Goal: Entertainment & Leisure: Consume media (video, audio)

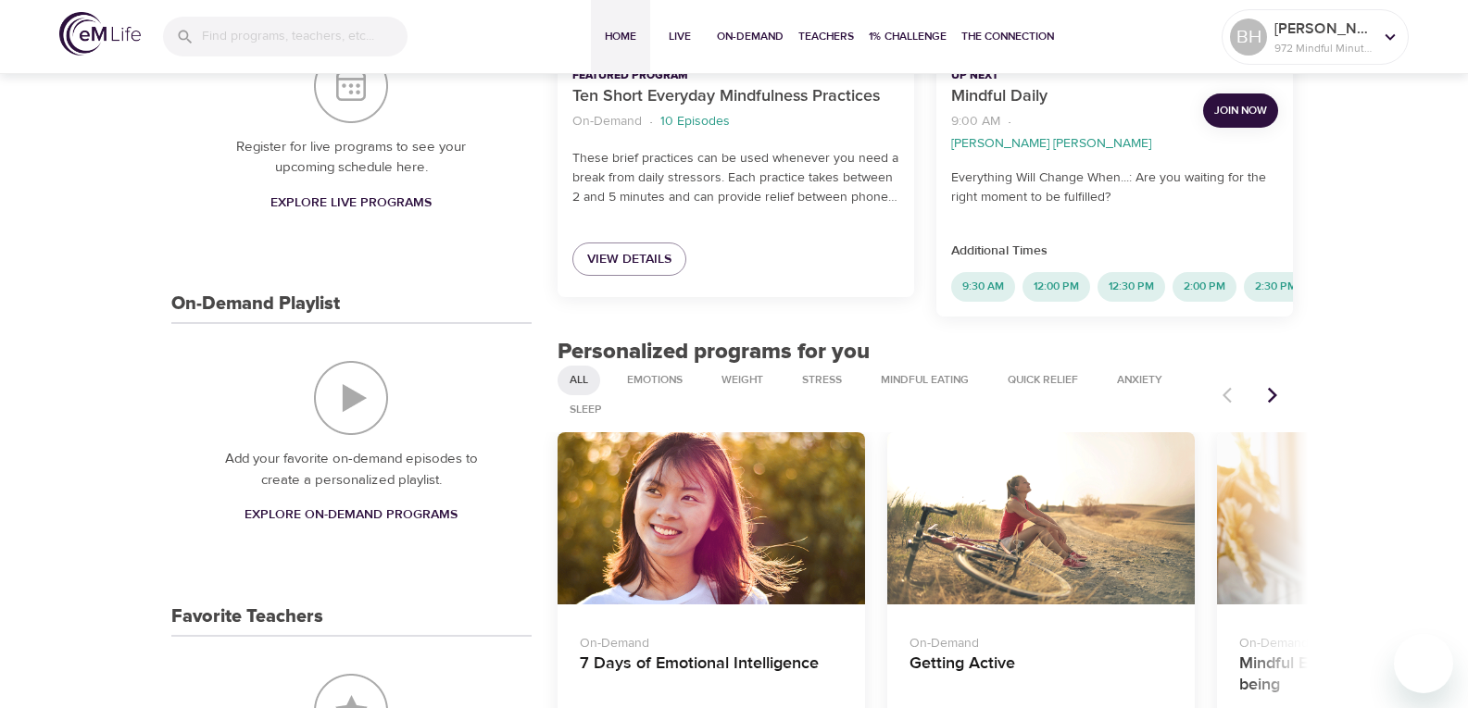
scroll to position [556, 0]
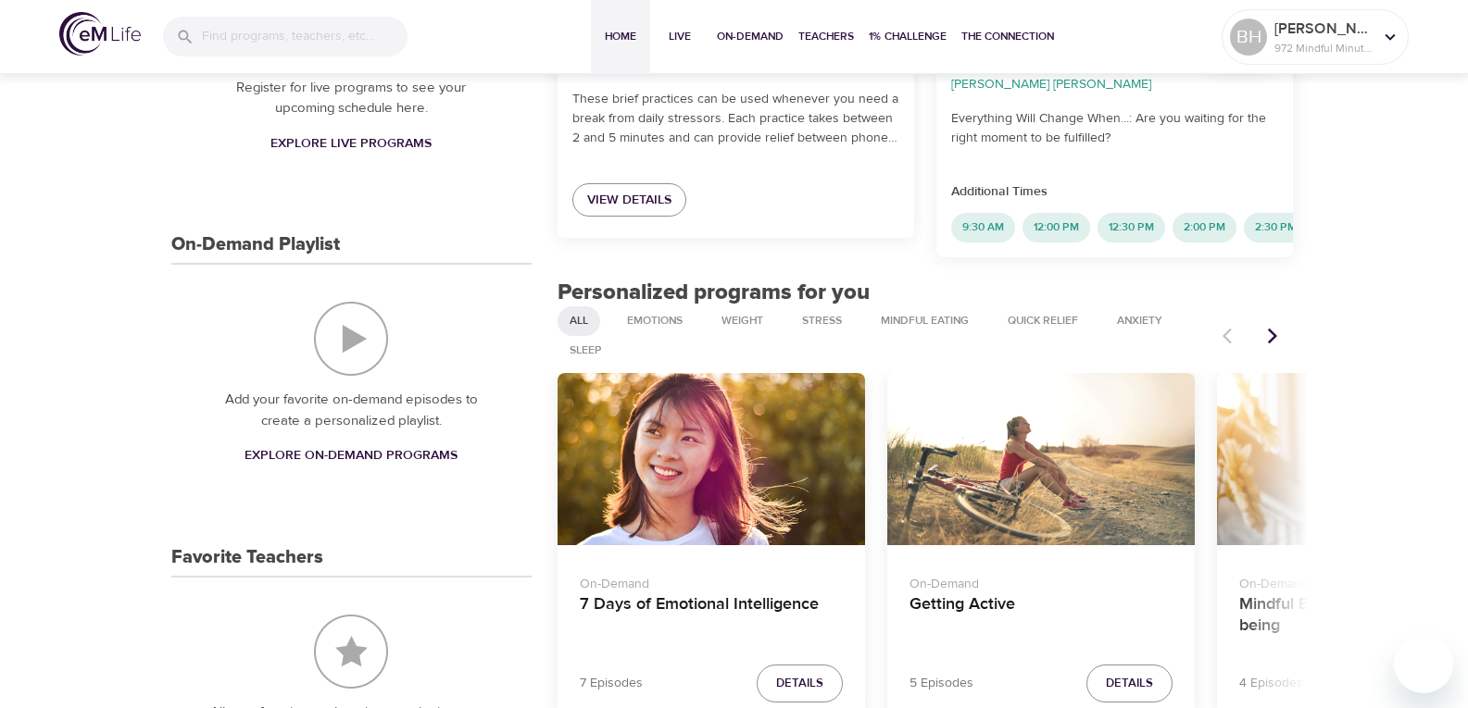
click at [1271, 328] on icon "Next items" at bounding box center [1272, 336] width 19 height 19
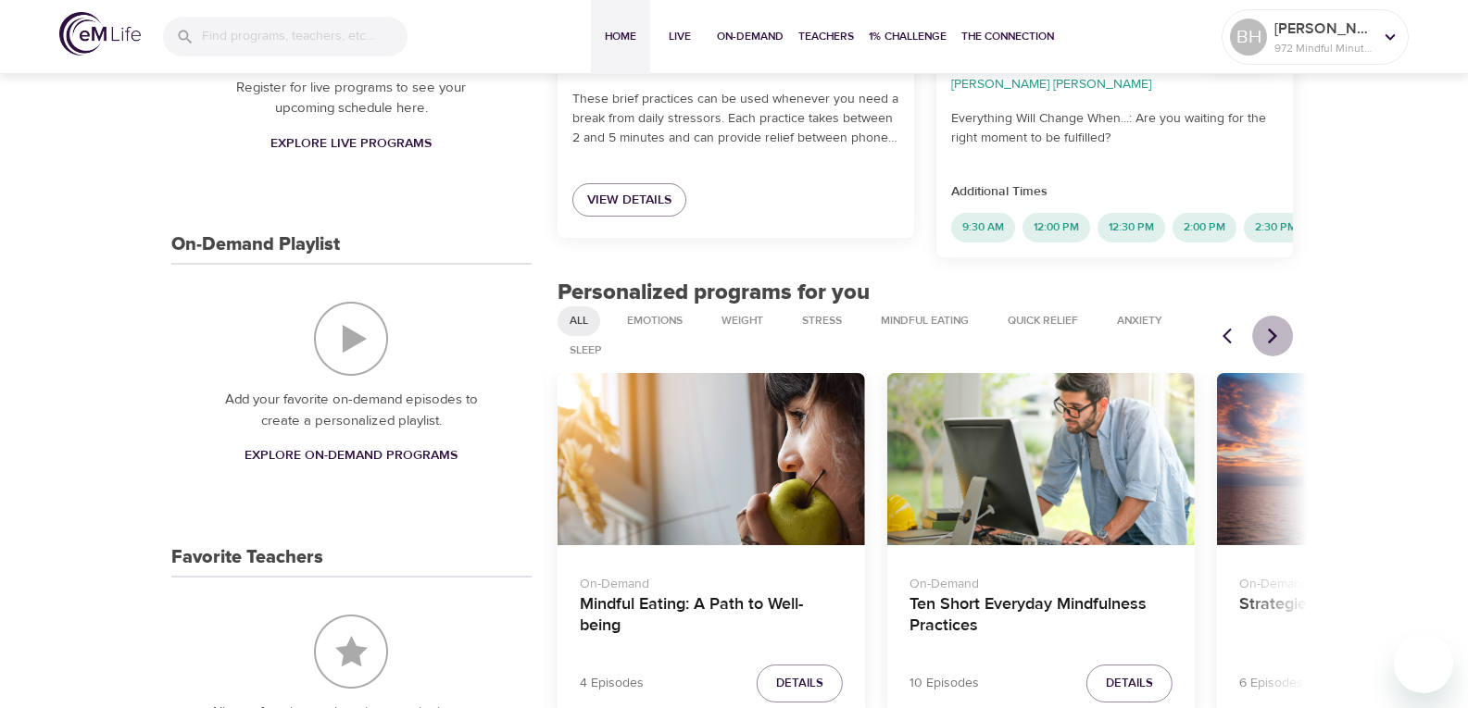
click at [1271, 328] on icon "Next items" at bounding box center [1272, 336] width 19 height 19
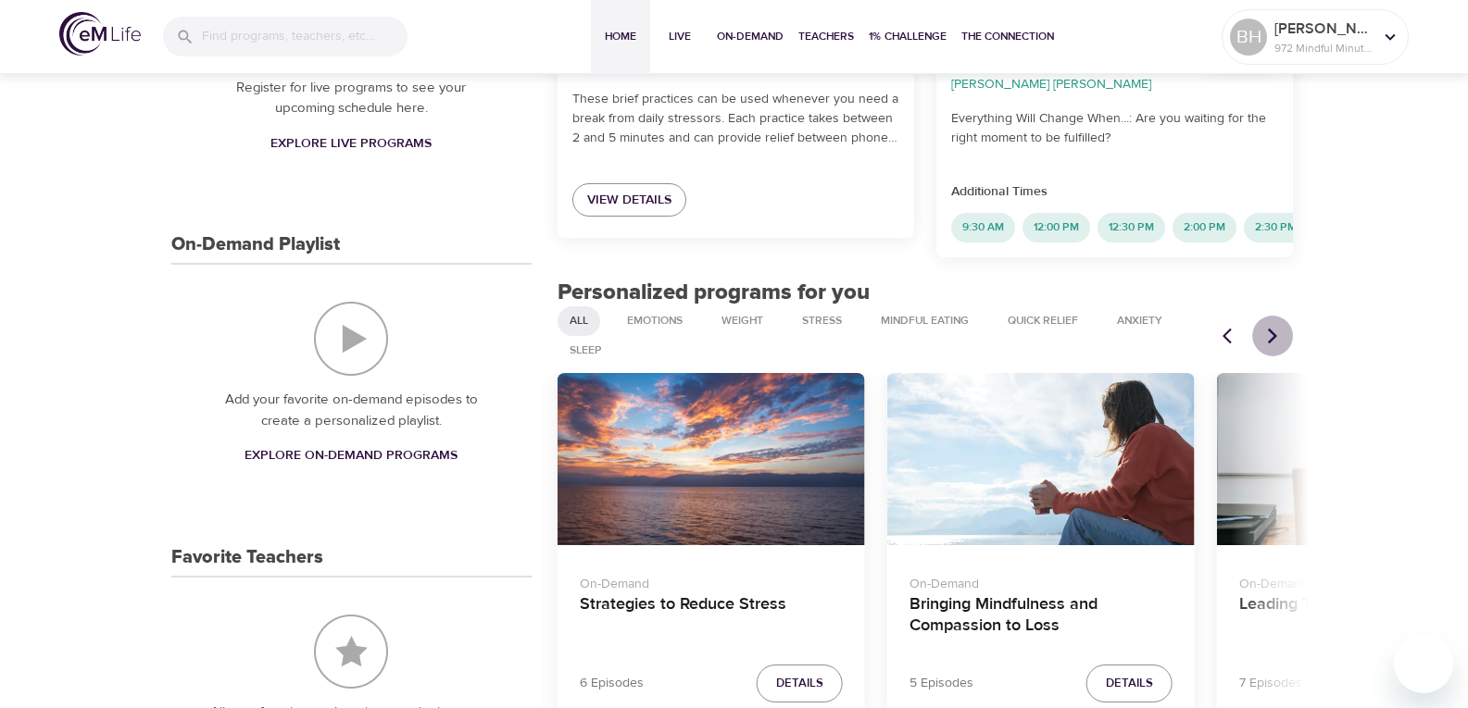
click at [1271, 328] on icon "Next items" at bounding box center [1272, 336] width 19 height 19
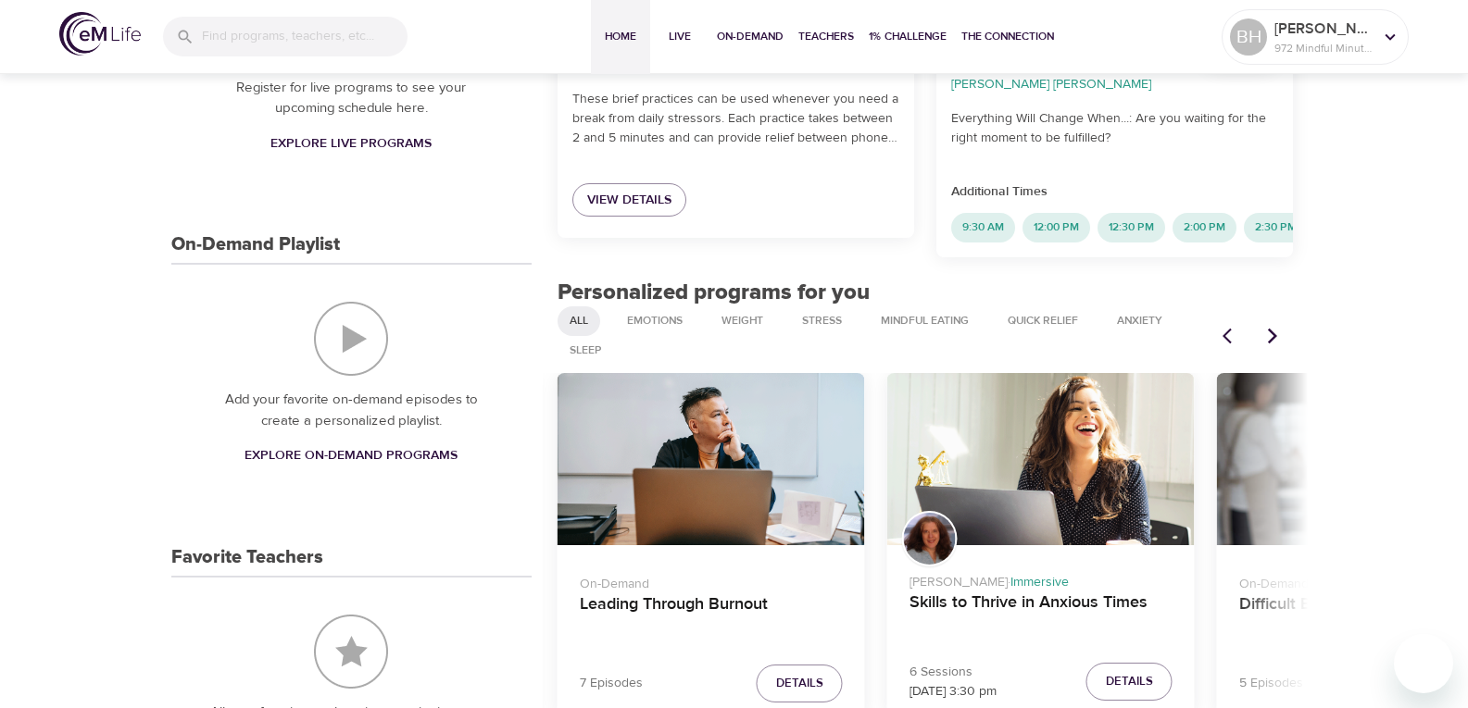
click at [1082, 511] on div "Skills to Thrive in Anxious Times" at bounding box center [1040, 459] width 307 height 173
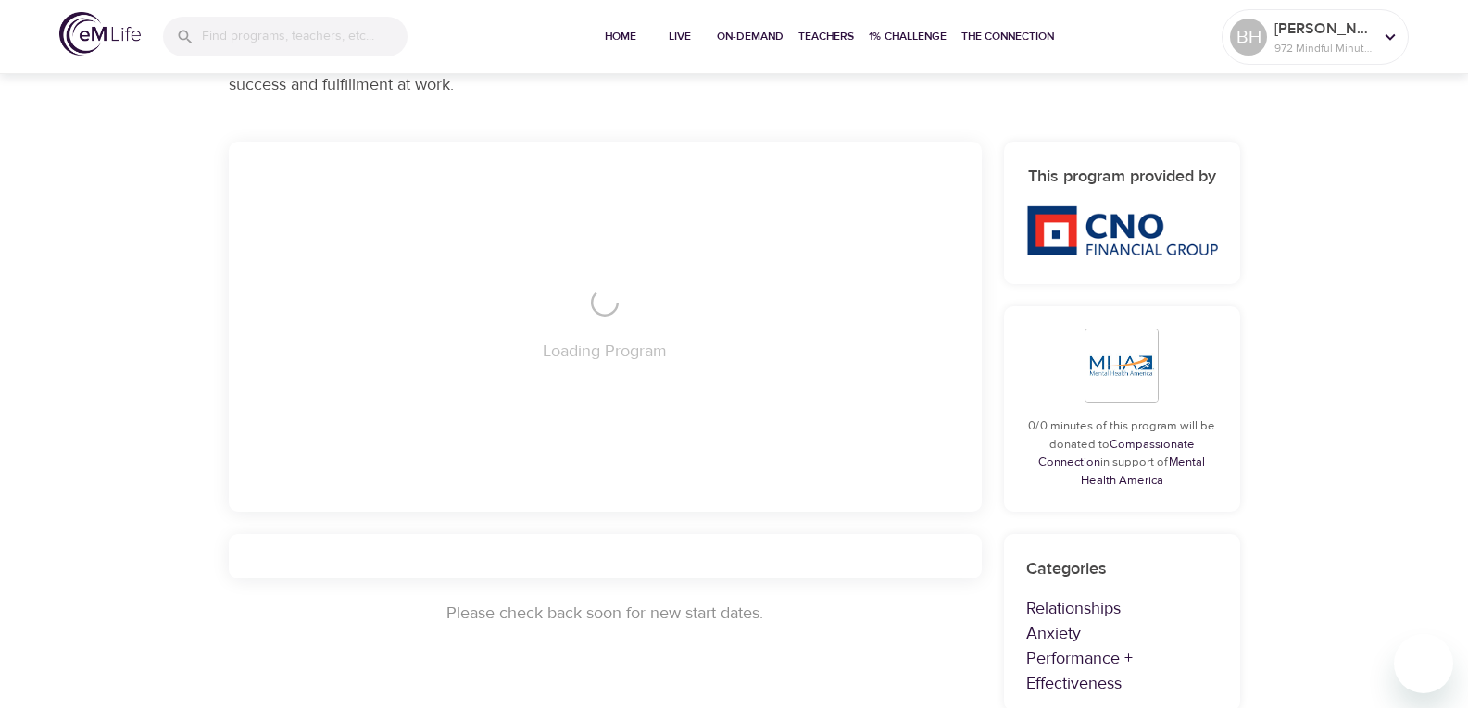
scroll to position [556, 0]
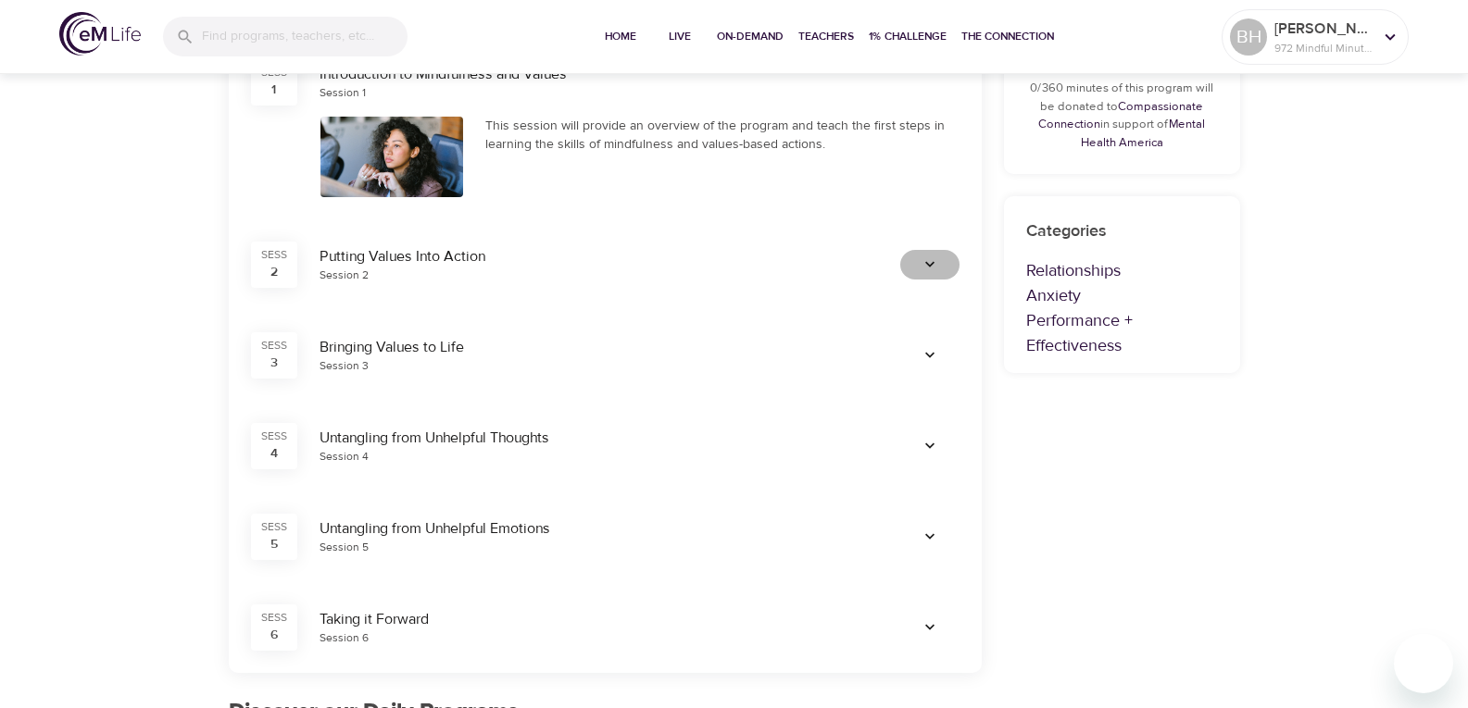
click at [926, 268] on icon "button" at bounding box center [929, 265] width 19 height 19
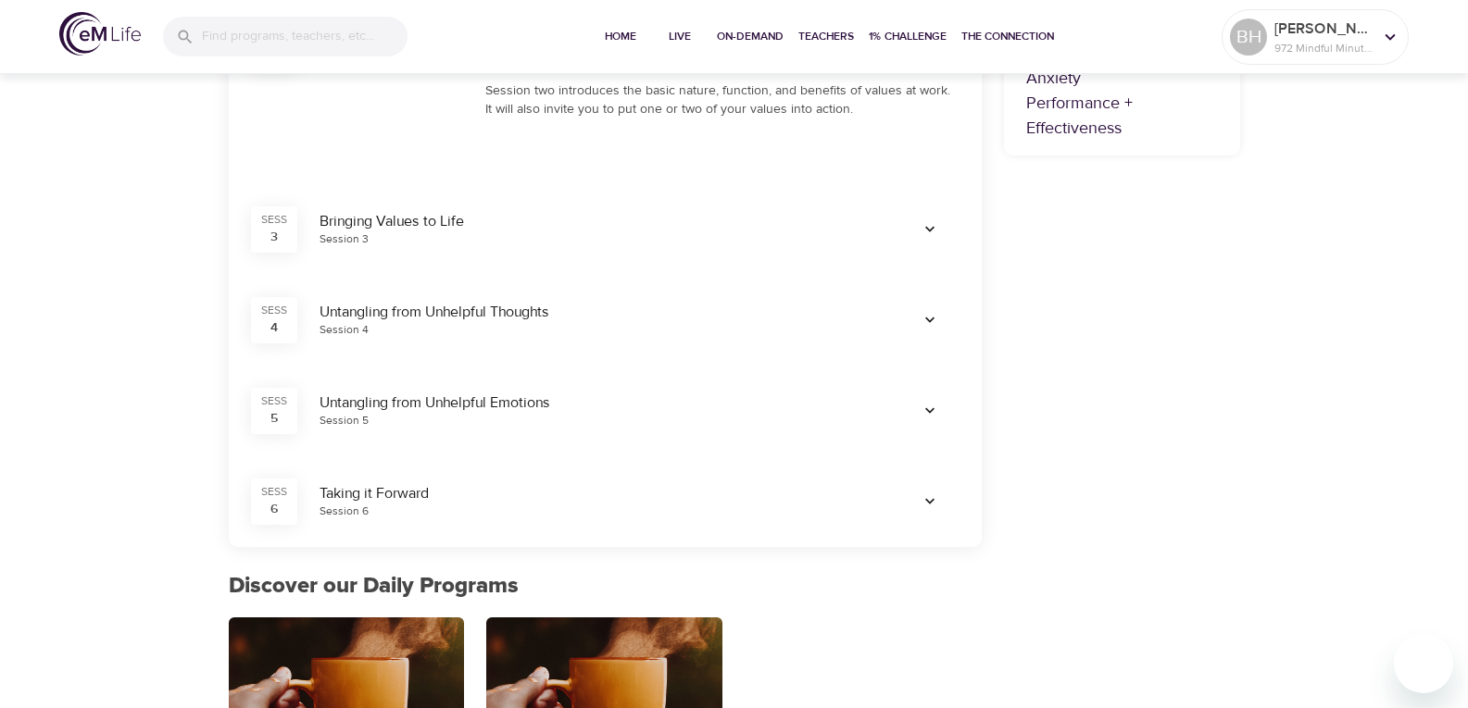
scroll to position [903, 0]
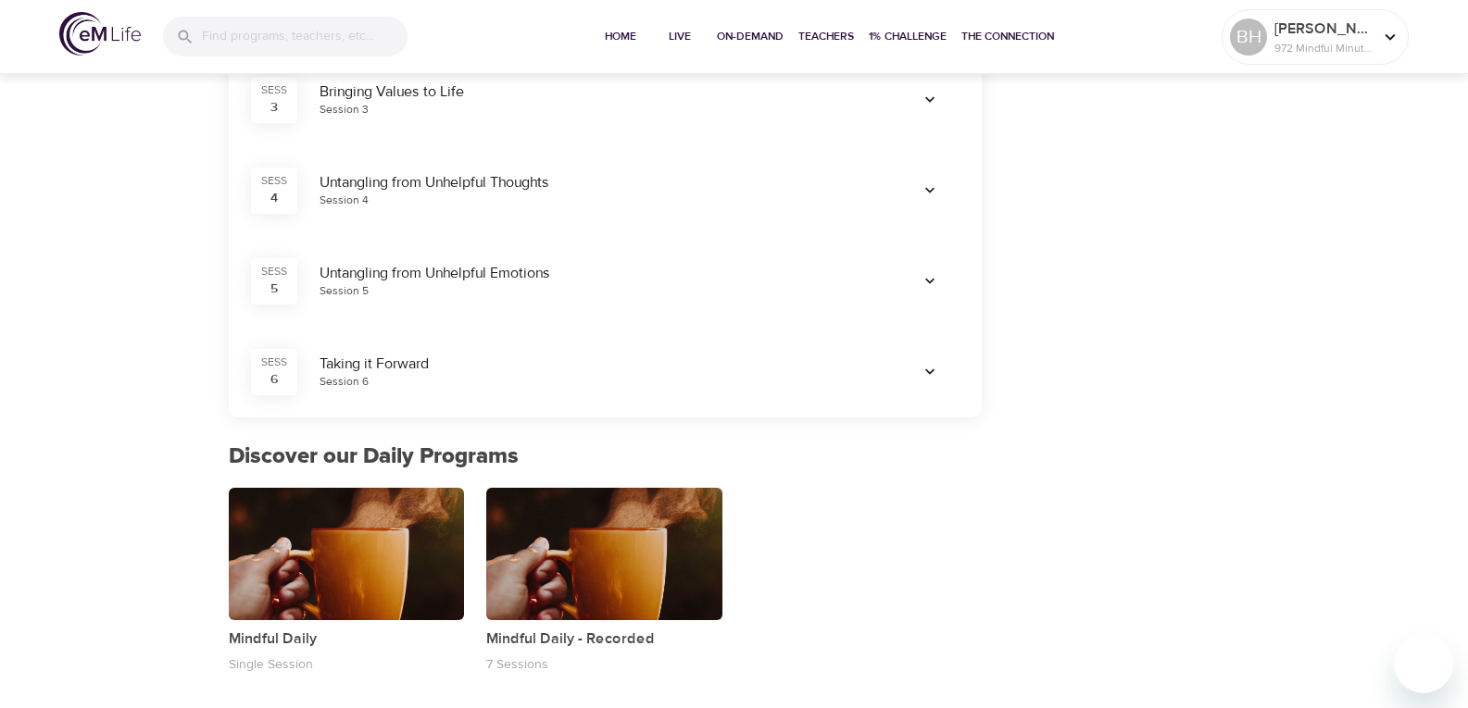
click at [692, 569] on div "button" at bounding box center [604, 554] width 236 height 132
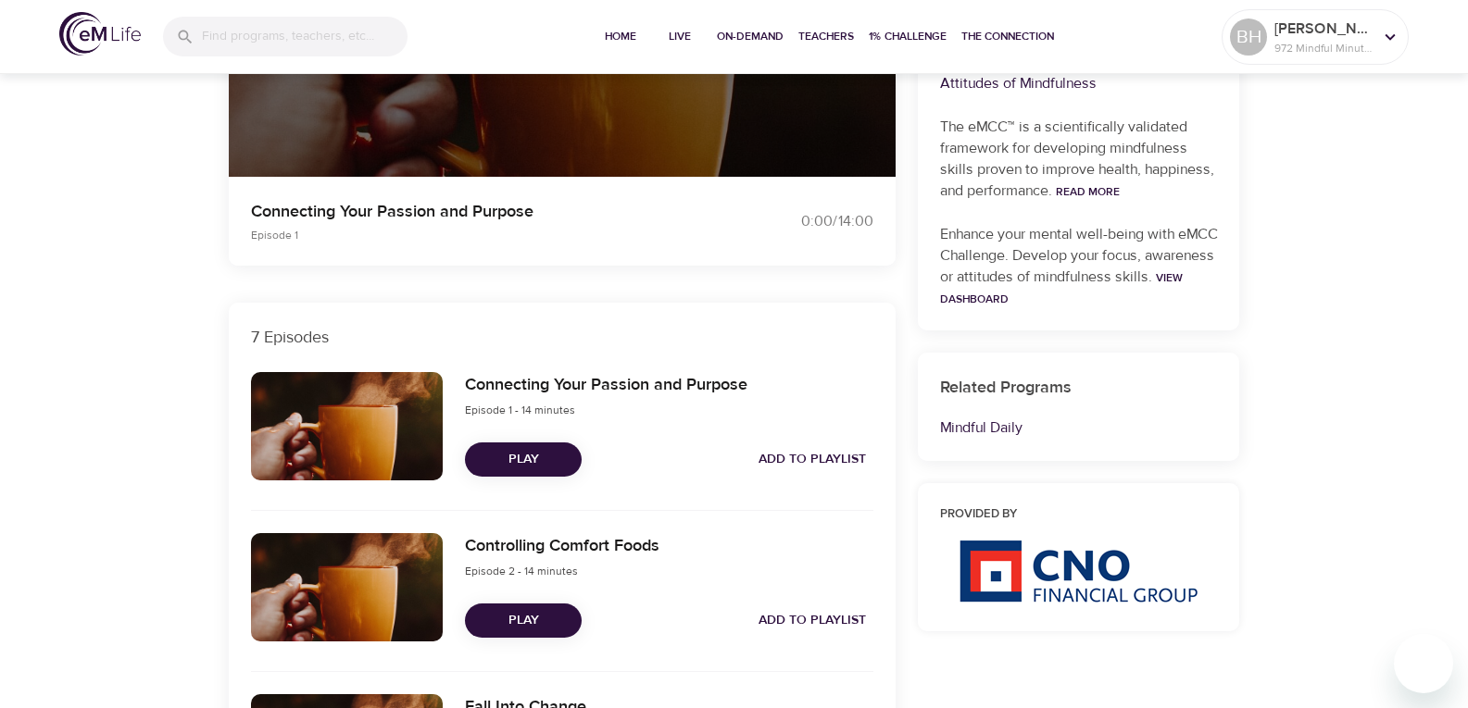
scroll to position [370, 0]
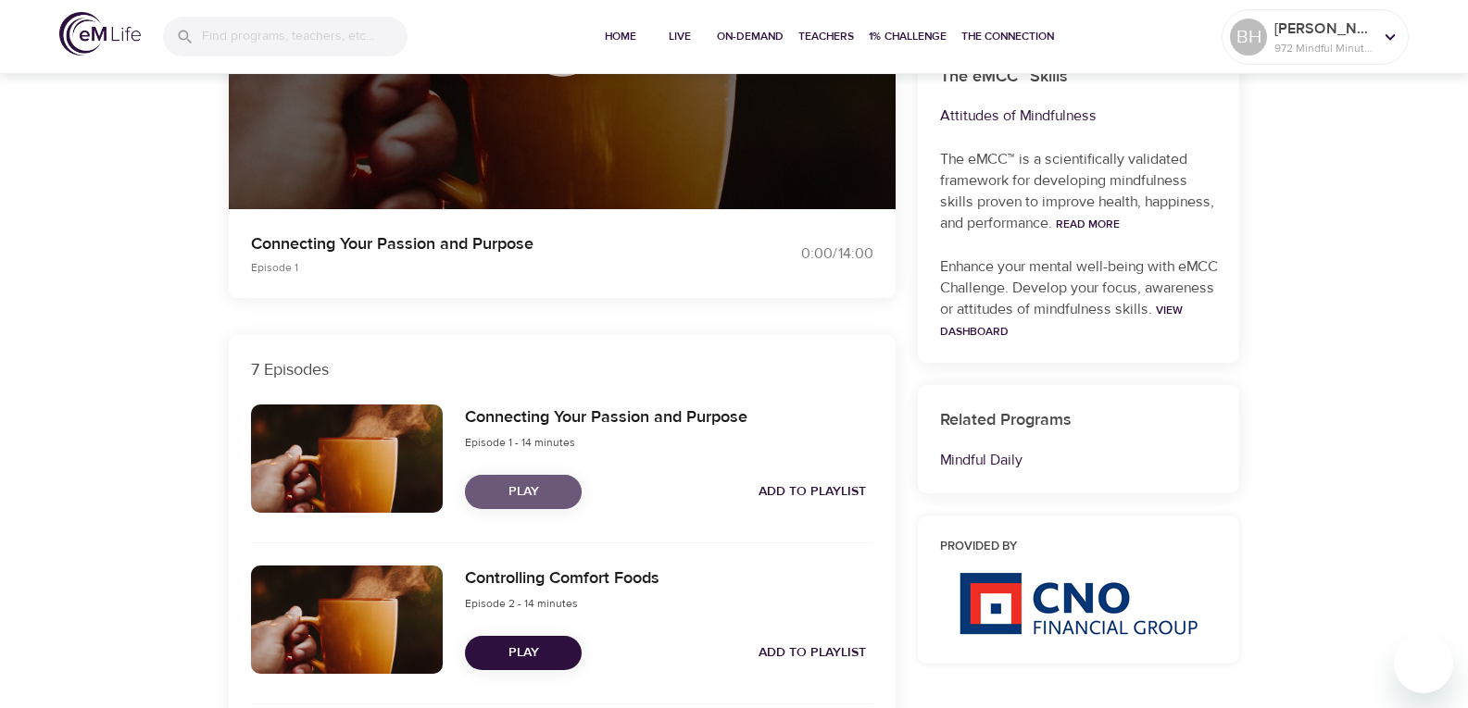
click at [561, 492] on span "Play" at bounding box center [523, 492] width 87 height 23
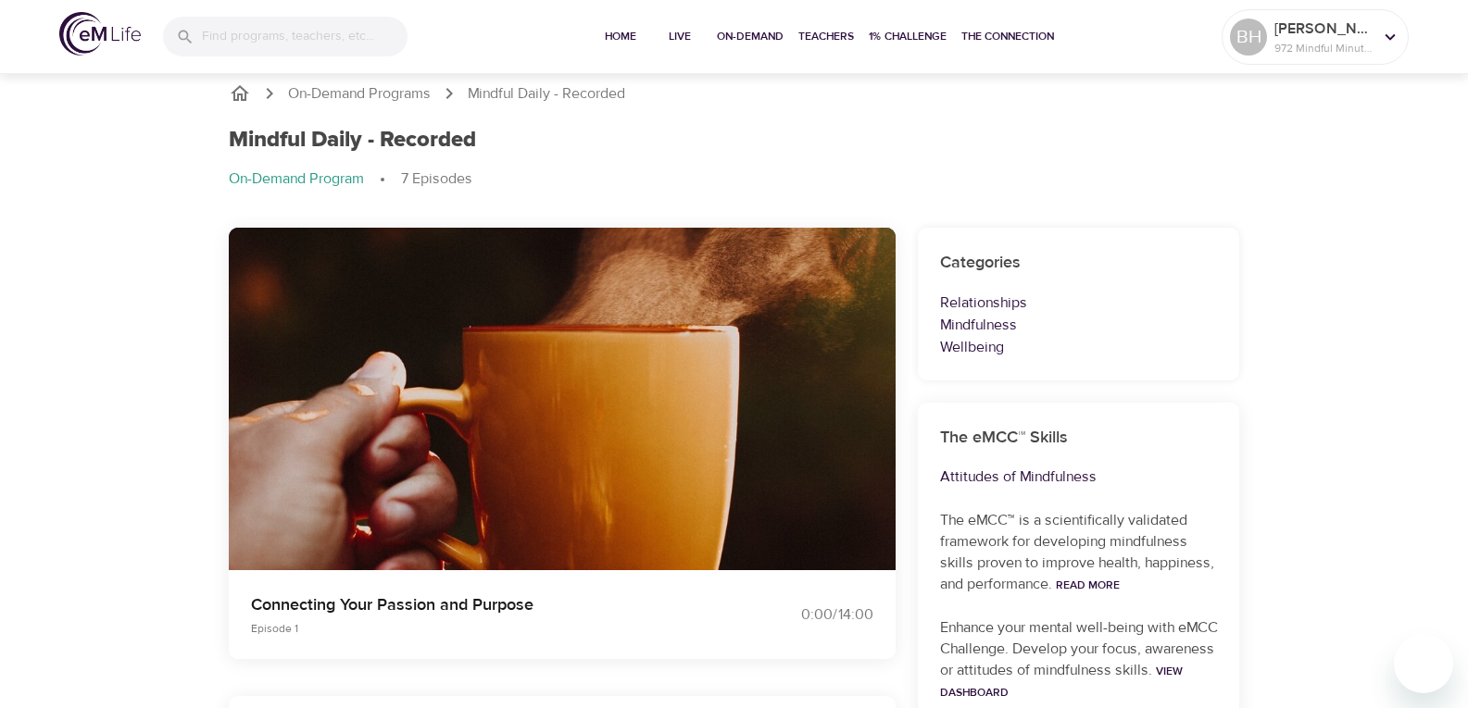
scroll to position [0, 0]
